Goal: Navigation & Orientation: Find specific page/section

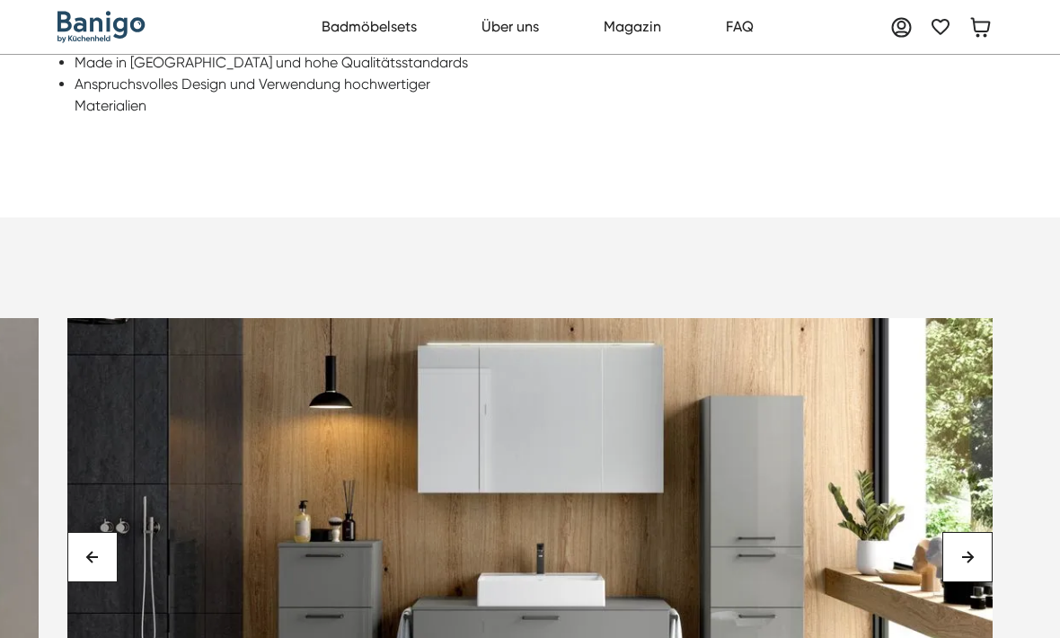
scroll to position [4955, 0]
click at [369, 42] on link "Badmöbelsets" at bounding box center [369, 27] width 115 height 36
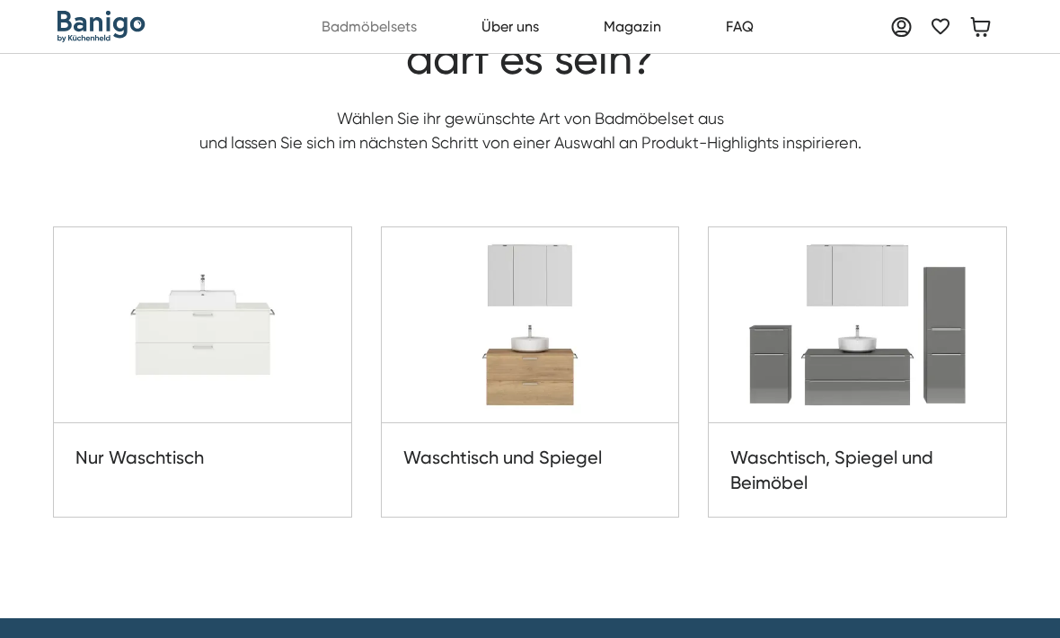
scroll to position [173, 0]
click at [913, 353] on img at bounding box center [856, 325] width 297 height 196
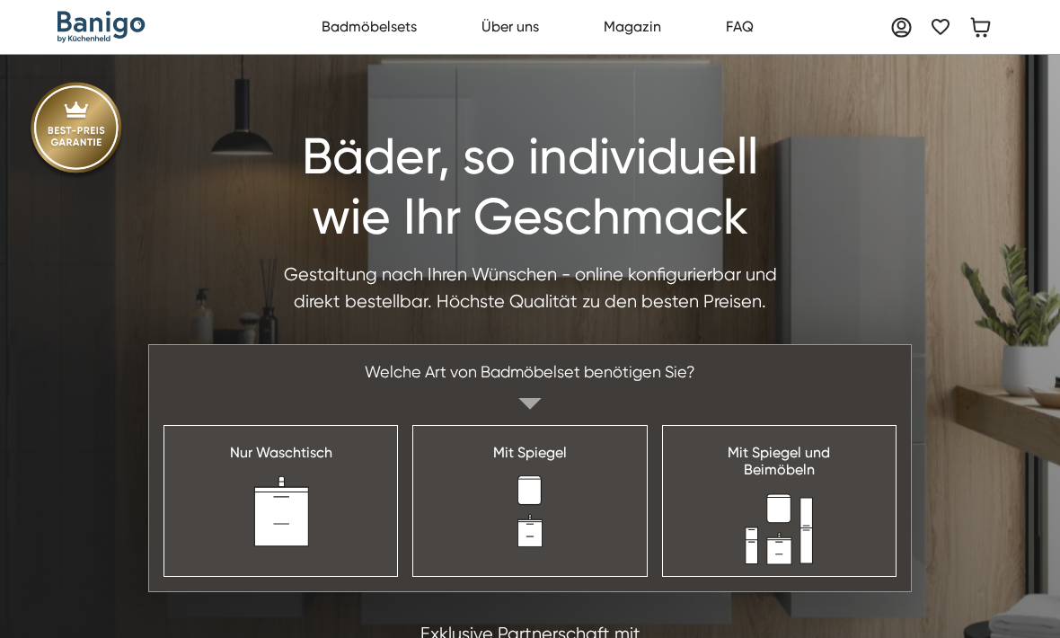
click at [303, 497] on img at bounding box center [280, 511] width 57 height 72
